Goal: Task Accomplishment & Management: Manage account settings

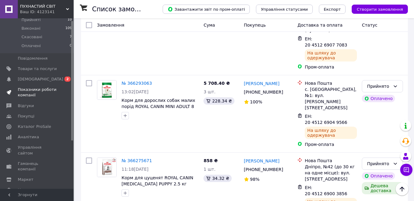
scroll to position [71, 0]
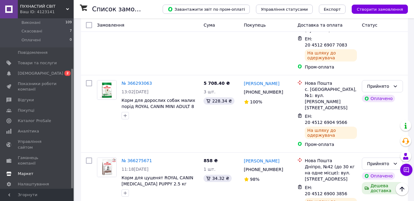
click at [25, 171] on span "Маркет" at bounding box center [26, 174] width 16 height 6
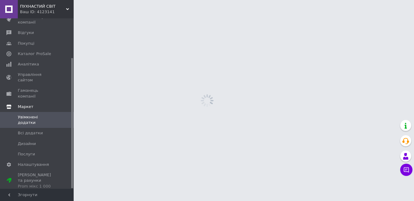
scroll to position [52, 0]
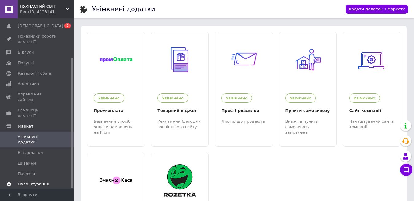
click at [26, 182] on span "Налаштування" at bounding box center [33, 185] width 31 height 6
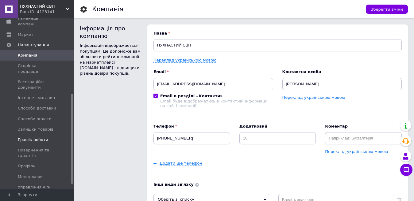
click at [29, 137] on span "Графік роботи" at bounding box center [33, 140] width 30 height 6
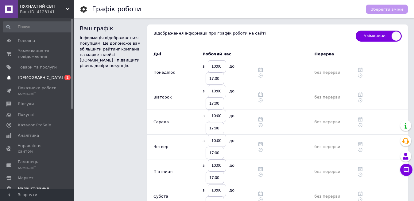
click at [28, 78] on span "[DEMOGRAPHIC_DATA]" at bounding box center [40, 78] width 45 height 6
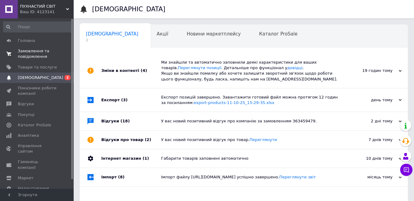
click at [26, 51] on span "Замовлення та повідомлення" at bounding box center [37, 53] width 39 height 11
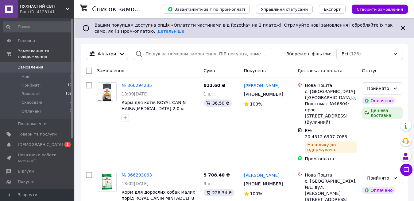
click at [45, 10] on div "Ваш ID: 4123141" at bounding box center [47, 12] width 54 height 6
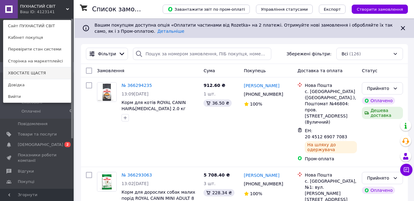
click at [32, 72] on link "ХВОСТАТЕ ЩАСТЯ" at bounding box center [36, 73] width 67 height 12
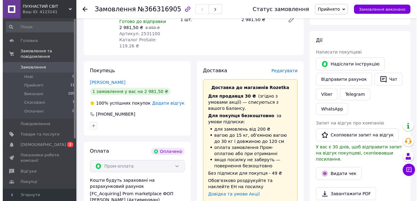
scroll to position [61, 0]
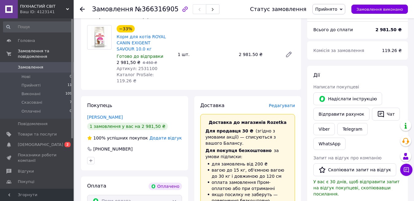
click at [282, 103] on span "Редагувати" at bounding box center [282, 105] width 26 height 5
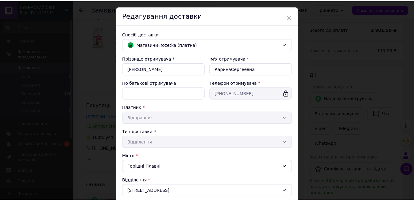
scroll to position [0, 0]
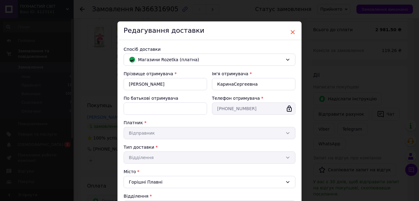
click at [290, 31] on span "×" at bounding box center [293, 32] width 6 height 10
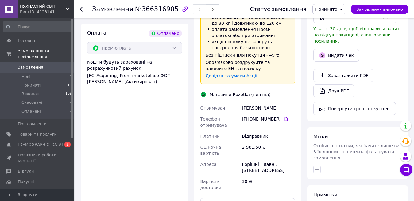
scroll to position [276, 0]
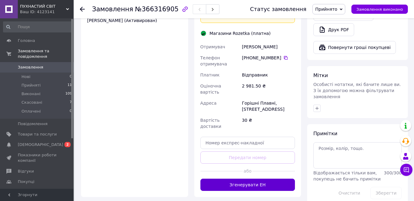
click at [239, 179] on button "Згенерувати ЕН" at bounding box center [247, 185] width 95 height 12
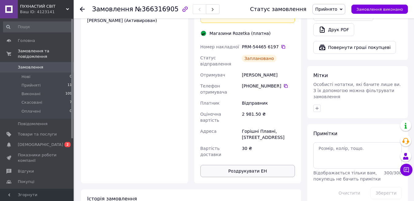
click at [244, 165] on button "Роздрукувати ЕН" at bounding box center [247, 171] width 95 height 12
